Goal: Information Seeking & Learning: Find specific fact

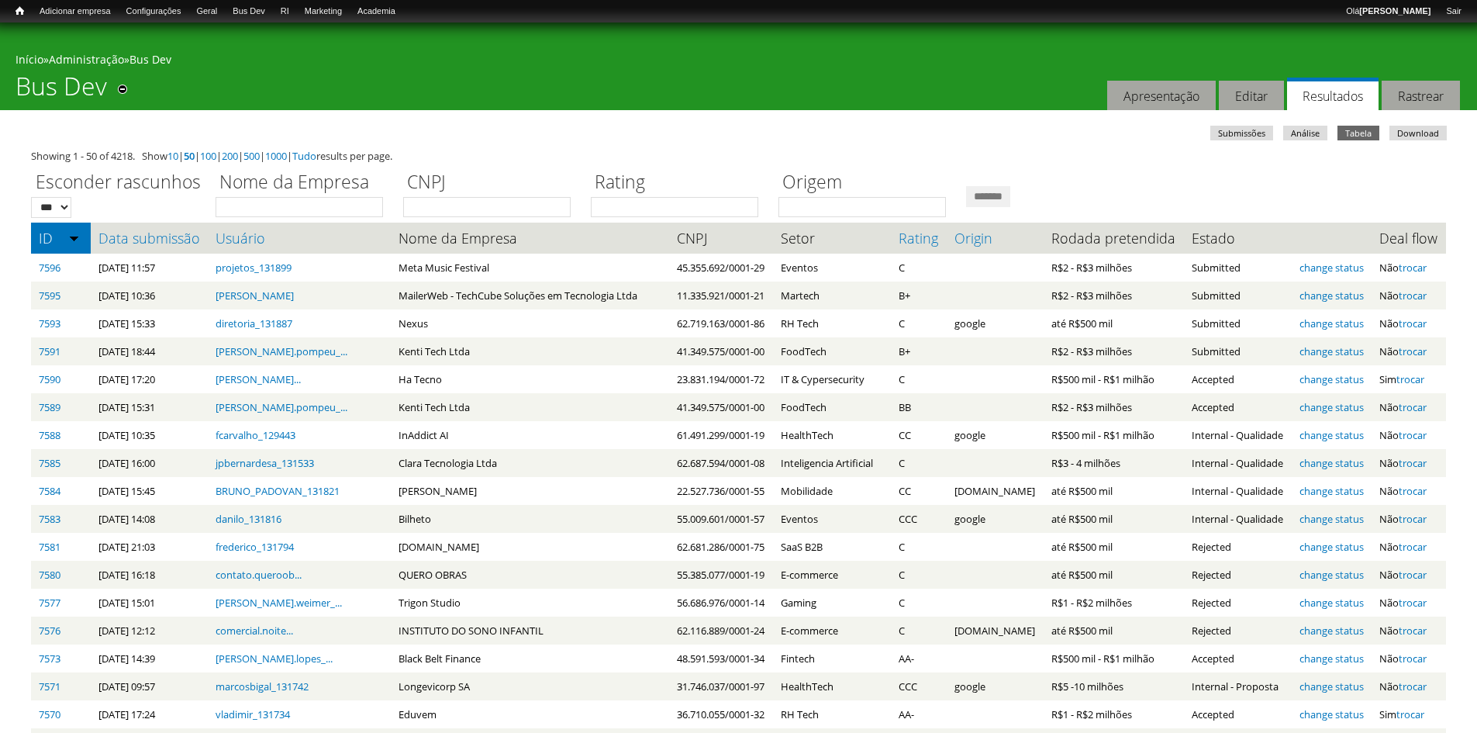
click at [317, 202] on input "Nome da Empresa" at bounding box center [298, 207] width 167 height 20
type input "*****"
click at [966, 186] on input "*******" at bounding box center [988, 196] width 44 height 21
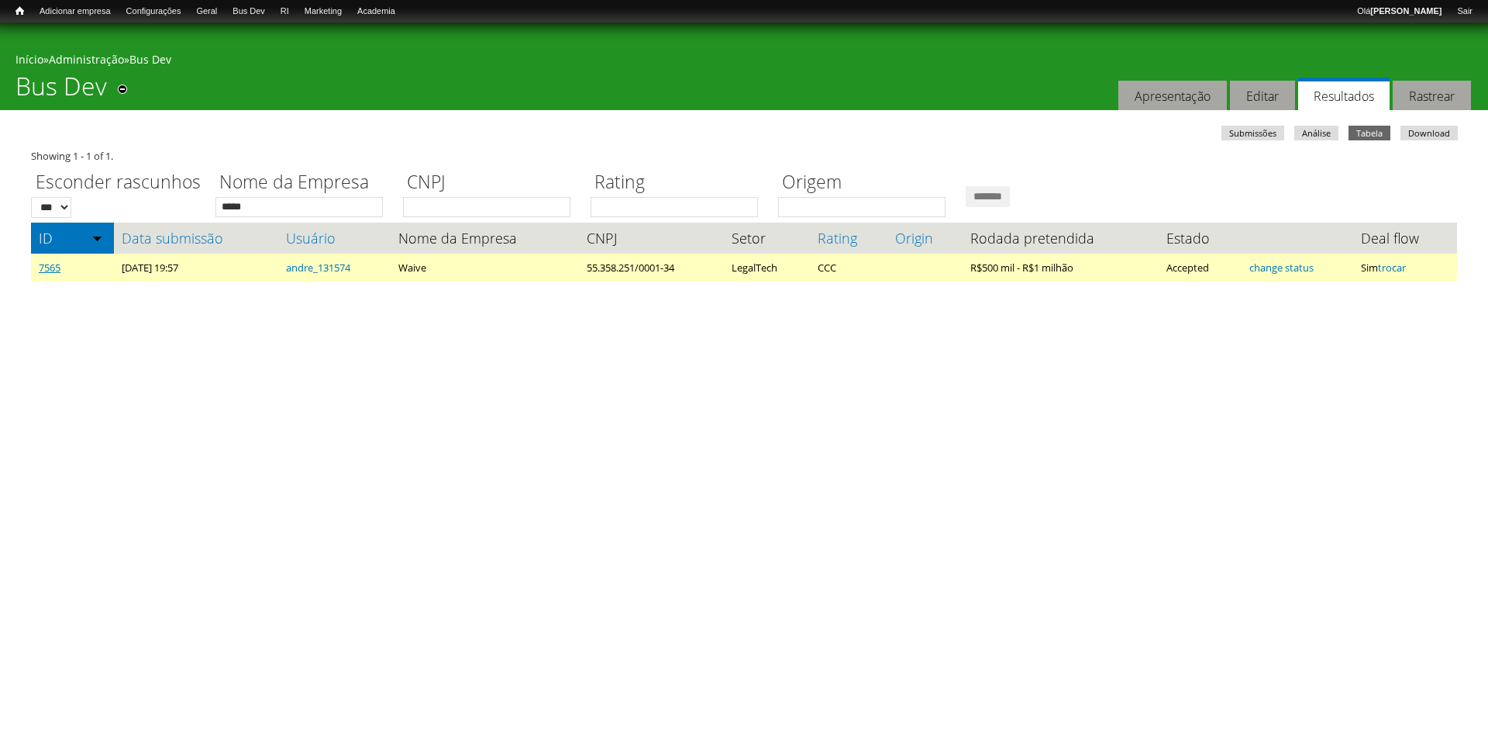
click at [50, 272] on link "7565" at bounding box center [50, 267] width 22 height 14
